Goal: Communication & Community: Answer question/provide support

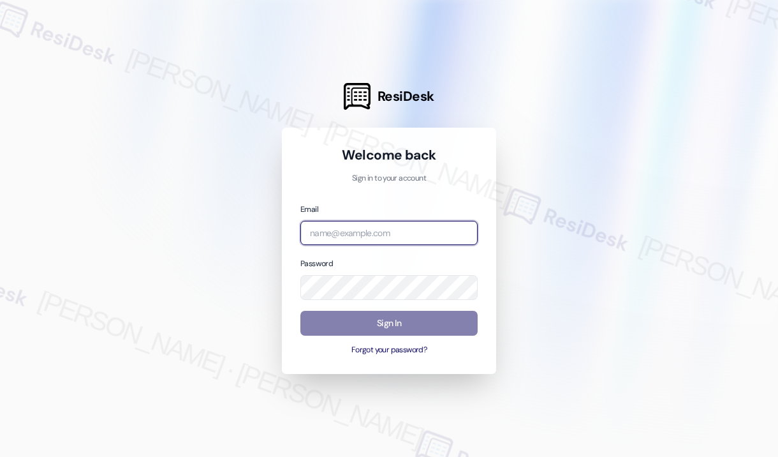
click at [373, 229] on input "email" at bounding box center [388, 233] width 177 height 25
click at [0, 456] on com-1password-button at bounding box center [0, 457] width 0 height 0
click at [393, 232] on input "email" at bounding box center [388, 233] width 177 height 25
type input "[EMAIL_ADDRESS][PERSON_NAME][DOMAIN_NAME]"
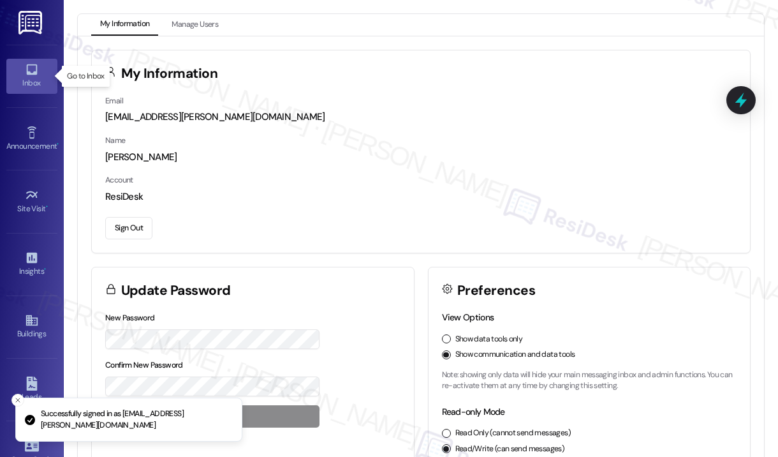
click at [31, 74] on icon at bounding box center [31, 69] width 11 height 11
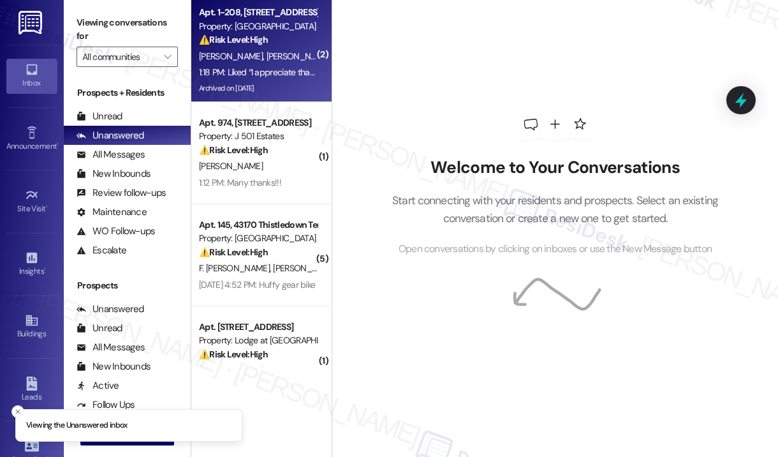
click at [246, 63] on div "[PERSON_NAME] [PERSON_NAME]" at bounding box center [258, 56] width 121 height 16
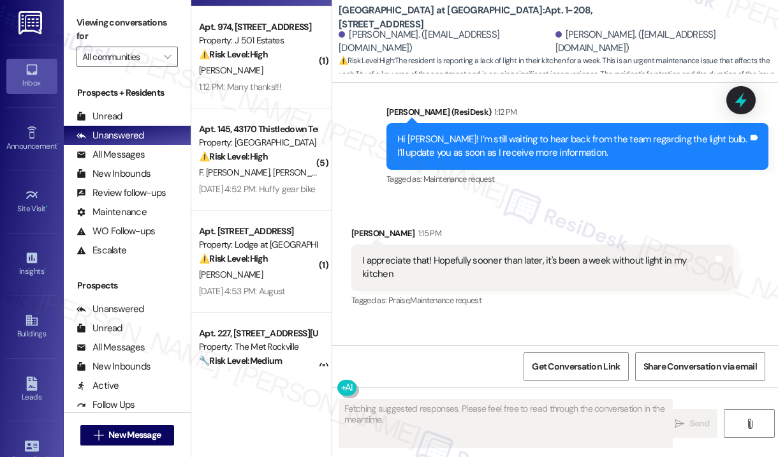
scroll to position [383, 0]
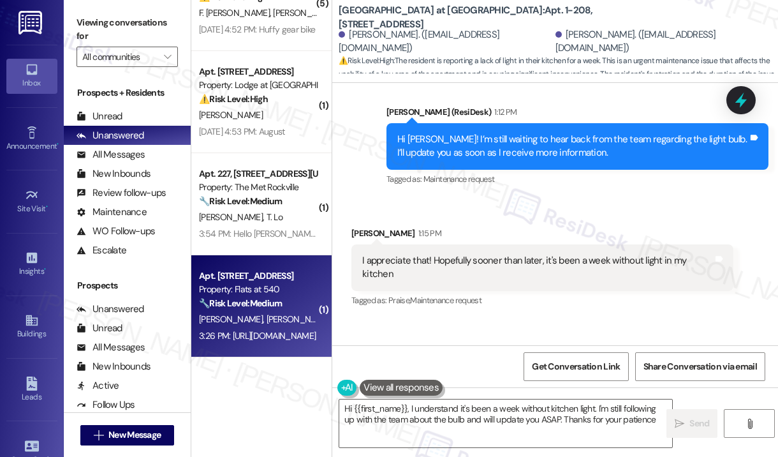
type textarea "Hi {{first_name}}, I understand it's been a week without kitchen light. I'm sti…"
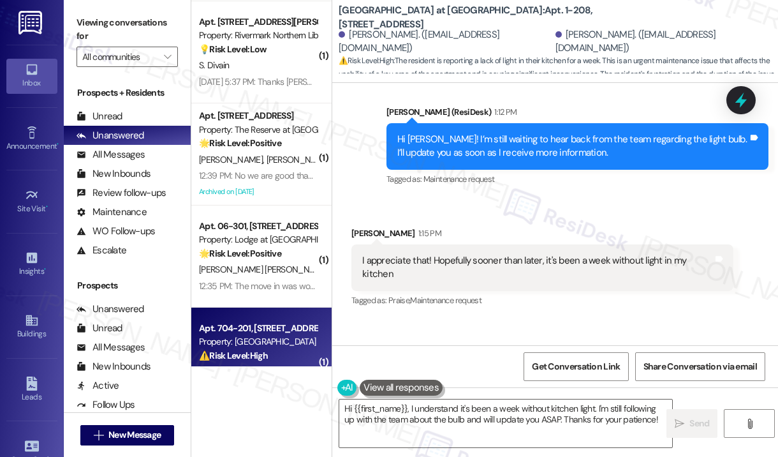
scroll to position [807, 0]
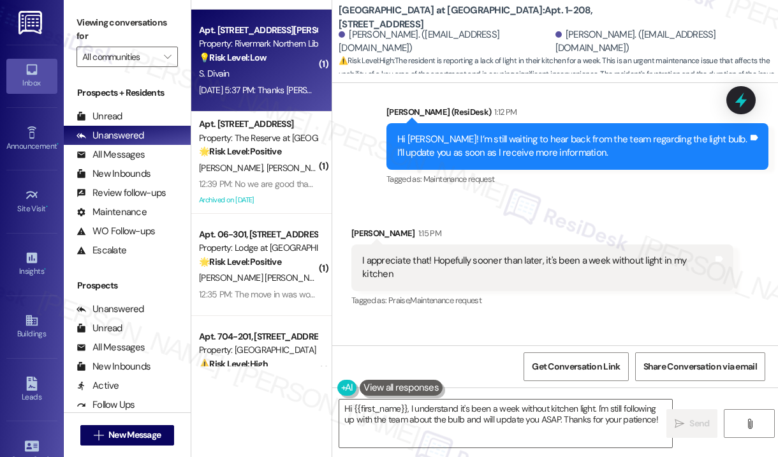
click at [274, 72] on div "S. Divain" at bounding box center [258, 74] width 121 height 16
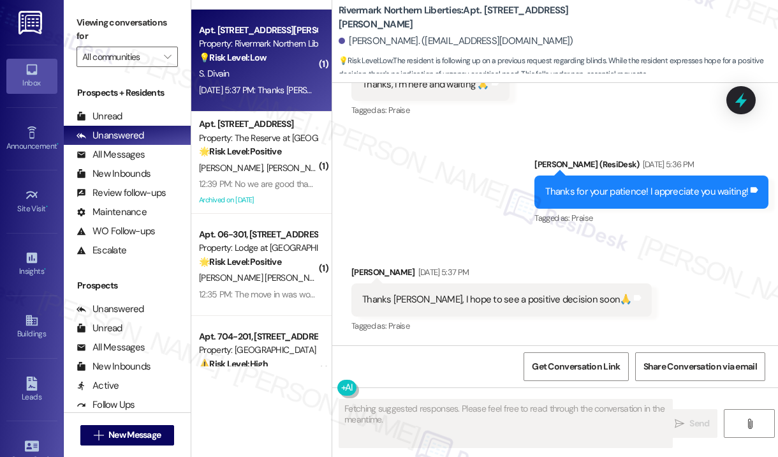
scroll to position [3940, 0]
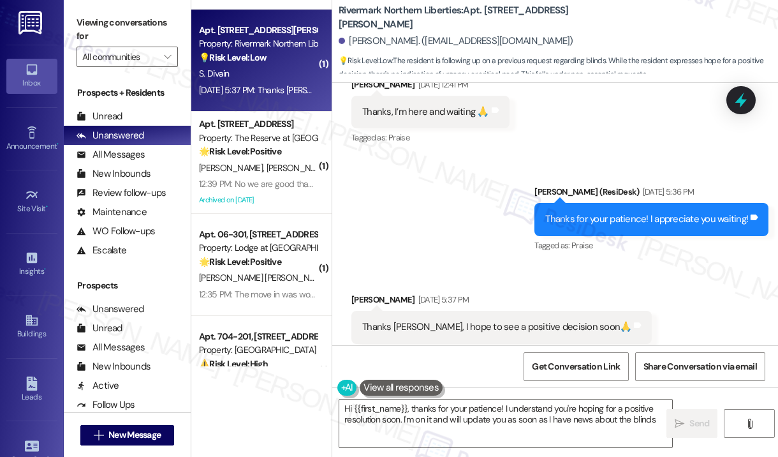
type textarea "Hi {{first_name}}, thanks for your patience! I understand you're hoping for a p…"
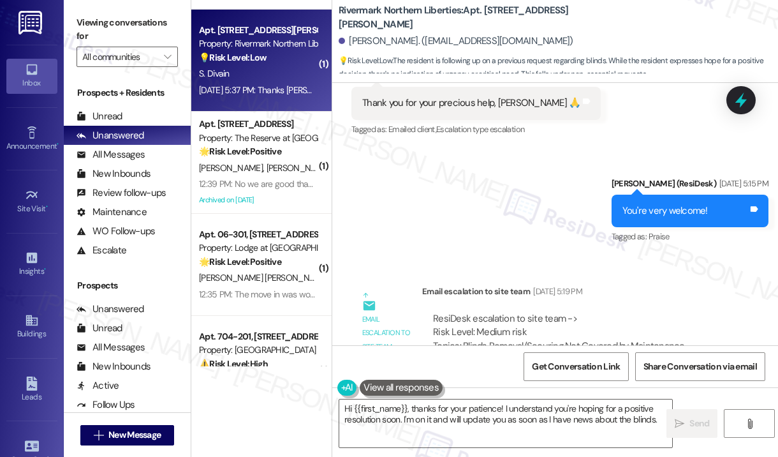
scroll to position [3175, 0]
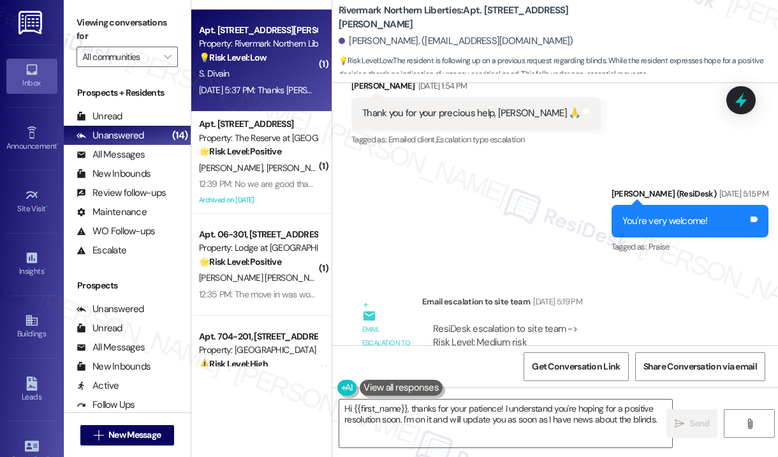
click at [468, 172] on div "Sent via SMS [PERSON_NAME] (ResiDesk) [DATE] 5:15 PM You're very welcome! Tags …" at bounding box center [555, 212] width 446 height 108
click at [40, 135] on link "Announcement •" at bounding box center [31, 139] width 51 height 34
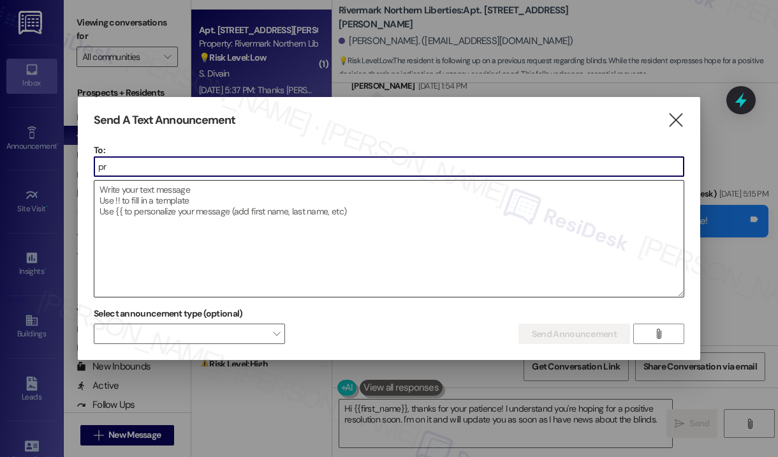
type input "p"
type input "[PERSON_NAME]"
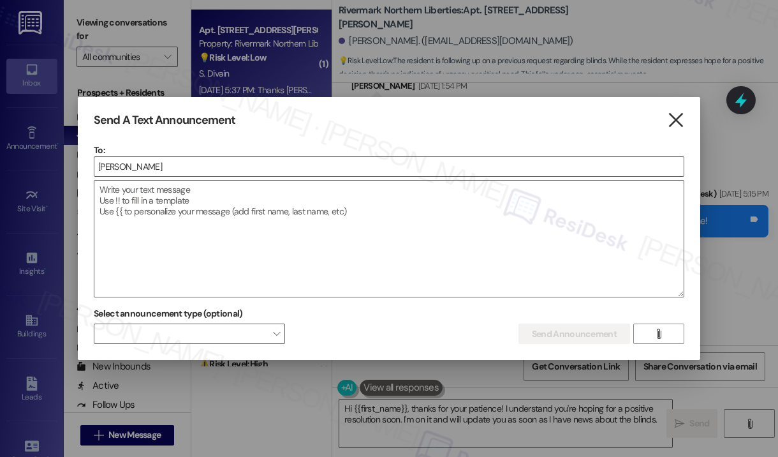
click at [669, 119] on icon "" at bounding box center [675, 120] width 17 height 13
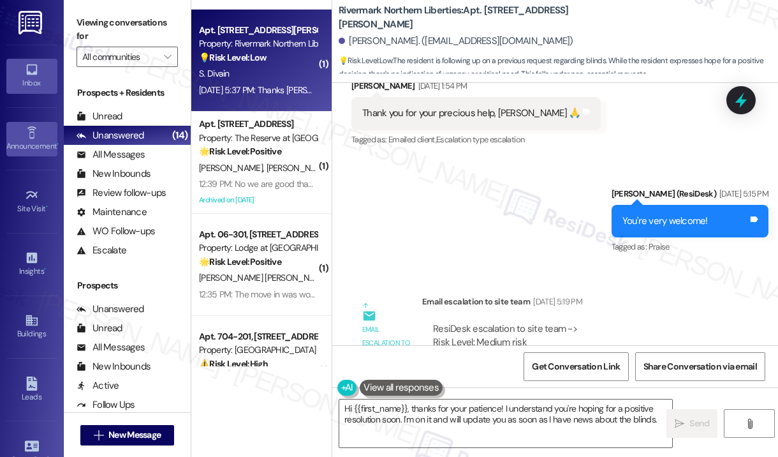
click at [33, 140] on div "Announcement •" at bounding box center [32, 146] width 64 height 13
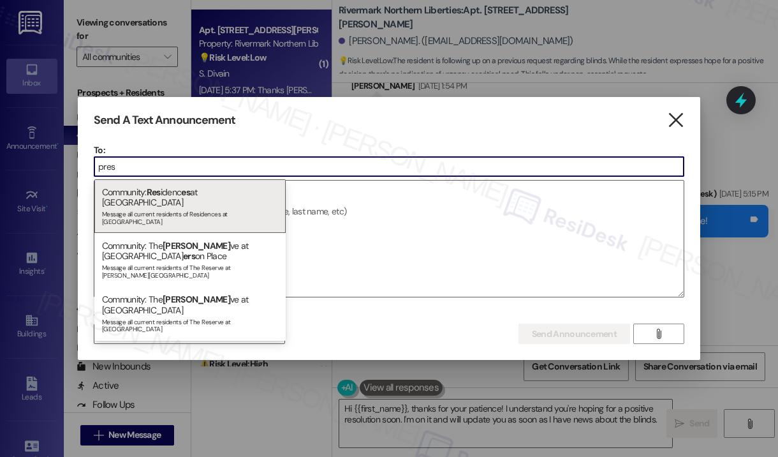
type input "pres"
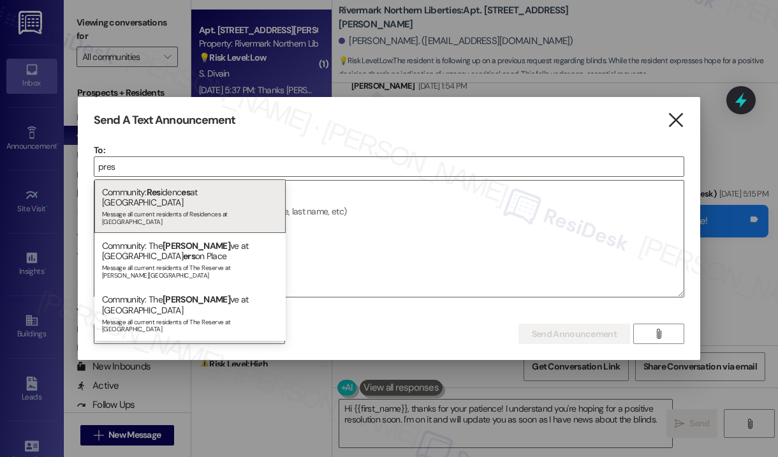
drag, startPoint x: 679, startPoint y: 118, endPoint x: 615, endPoint y: 70, distance: 80.1
click at [679, 118] on icon "" at bounding box center [675, 120] width 17 height 13
